Goal: Task Accomplishment & Management: Manage account settings

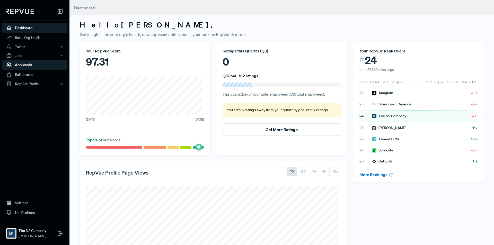
click at [43, 66] on link "Applicants" at bounding box center [34, 65] width 65 height 10
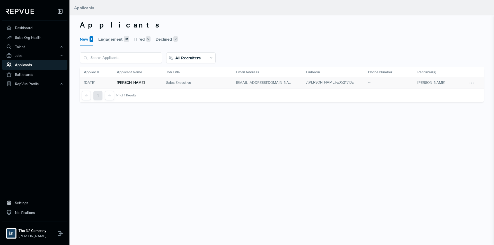
click at [125, 82] on h6 "[PERSON_NAME]" at bounding box center [131, 83] width 28 height 4
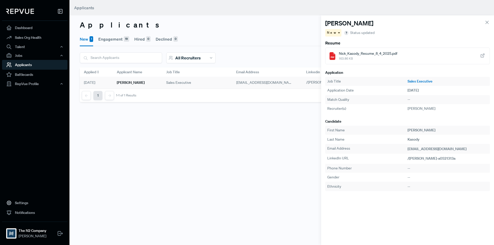
click at [163, 167] on div "Applicants New 1 Engagement 19 Hired 0 Declined 0 All Recruiters [PERSON_NAME] …" at bounding box center [282, 122] width 425 height 245
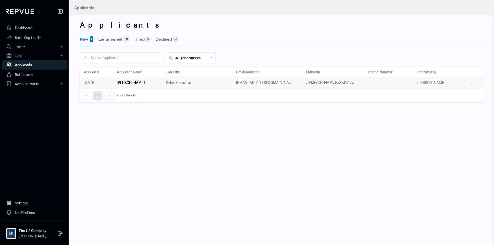
click at [132, 82] on h6 "[PERSON_NAME]" at bounding box center [131, 83] width 28 height 4
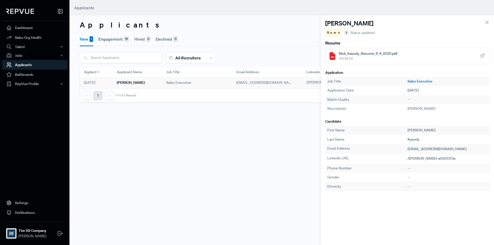
click at [483, 54] on icon at bounding box center [483, 56] width 6 height 6
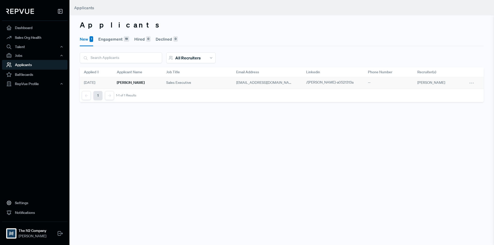
click at [262, 137] on div "Applicants New 1 Engagement 19 Hired 0 Declined 0 All Recruiters [PERSON_NAME] …" at bounding box center [282, 122] width 425 height 245
click at [133, 84] on h6 "[PERSON_NAME]" at bounding box center [131, 83] width 28 height 4
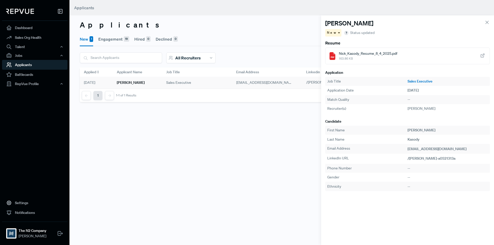
click at [337, 32] on span at bounding box center [338, 32] width 3 height 1
click at [336, 40] on span "Engagement" at bounding box center [340, 42] width 21 height 5
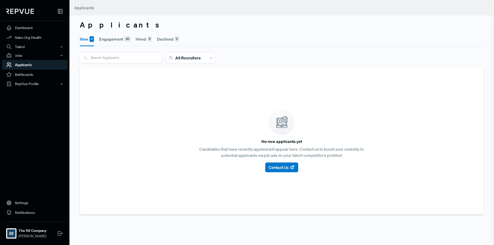
click at [117, 39] on button "Engagement 20" at bounding box center [114, 39] width 31 height 14
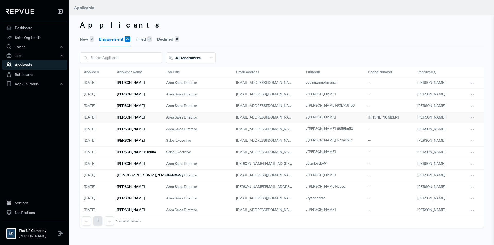
scroll to position [98, 0]
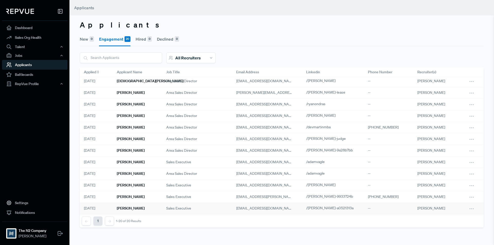
click at [135, 207] on h6 "[PERSON_NAME]" at bounding box center [131, 209] width 28 height 4
